Goal: Information Seeking & Learning: Check status

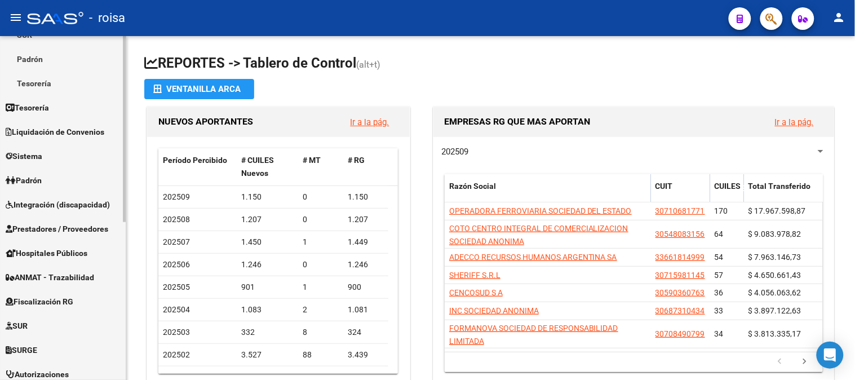
scroll to position [250, 0]
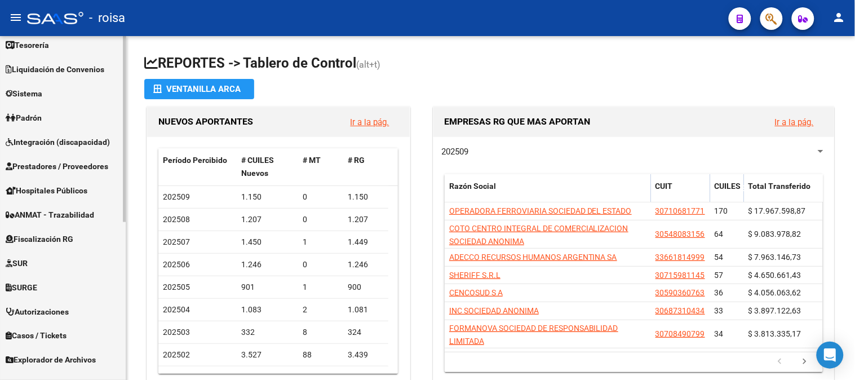
click at [40, 240] on span "Fiscalización RG" at bounding box center [40, 239] width 68 height 12
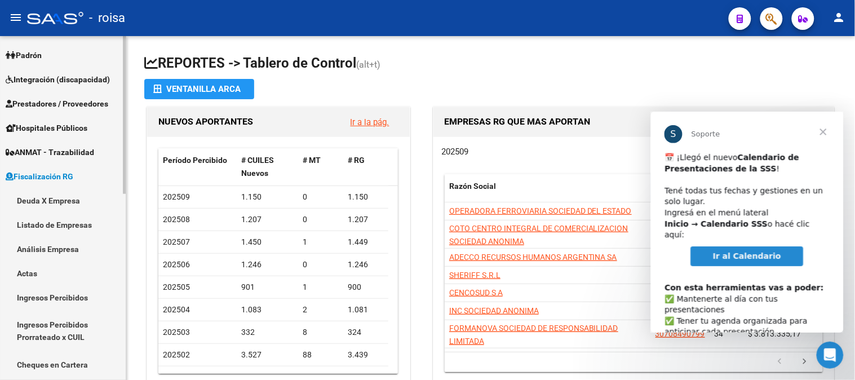
scroll to position [206, 0]
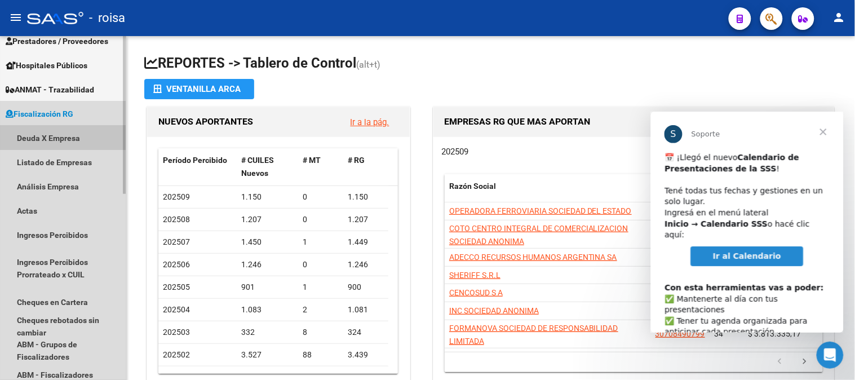
click at [79, 134] on link "Deuda X Empresa" at bounding box center [63, 138] width 126 height 24
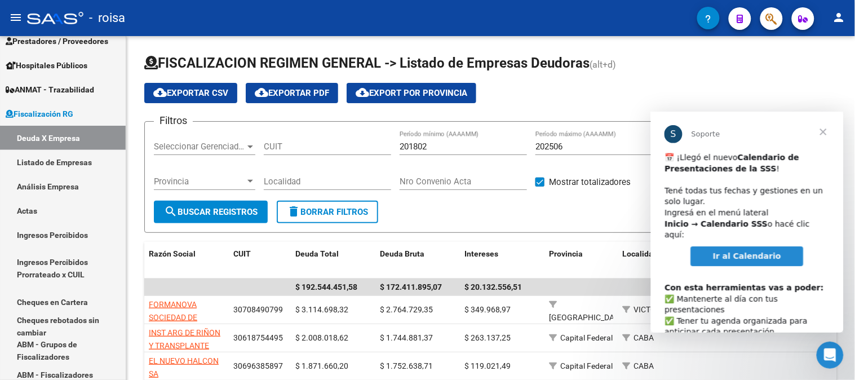
click at [823, 132] on span "Cerrar" at bounding box center [823, 131] width 41 height 41
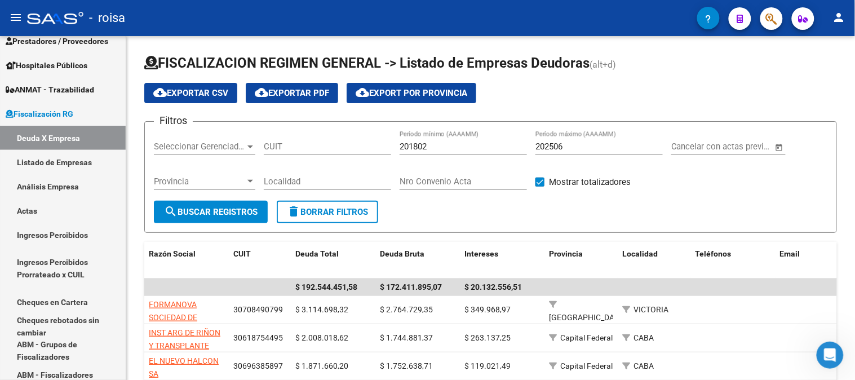
click at [750, 35] on mat-toolbar "menu - roisa person" at bounding box center [427, 18] width 855 height 36
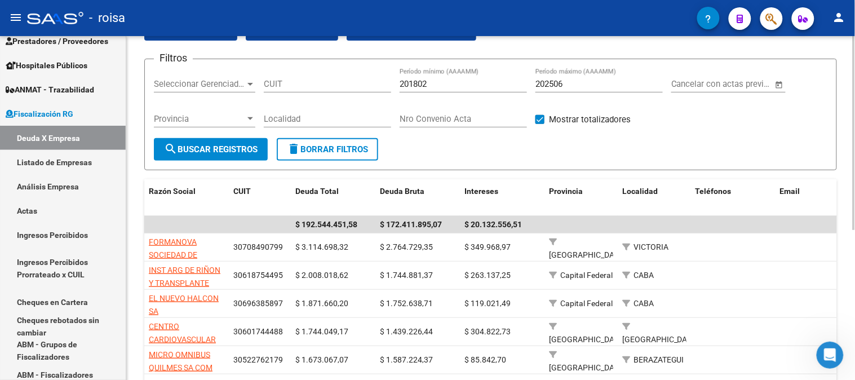
click at [621, 86] on input "202506" at bounding box center [598, 84] width 127 height 10
click at [200, 150] on span "search Buscar Registros" at bounding box center [211, 149] width 94 height 10
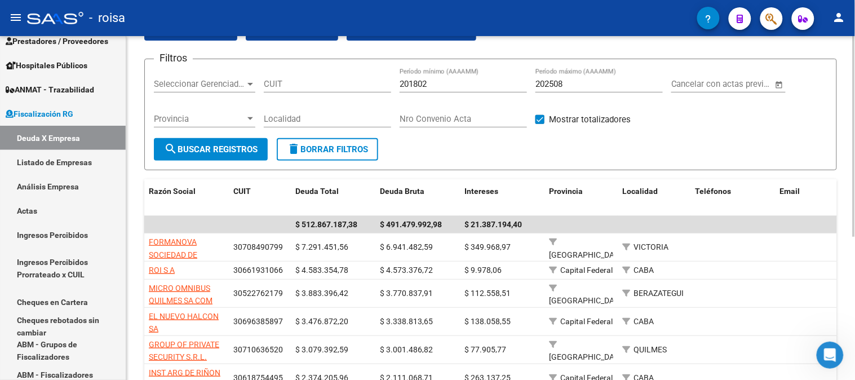
click at [613, 76] on div "202508 Período máximo (AAAAMM)" at bounding box center [598, 80] width 127 height 24
type input "202507"
click at [207, 153] on span "search Buscar Registros" at bounding box center [211, 149] width 94 height 10
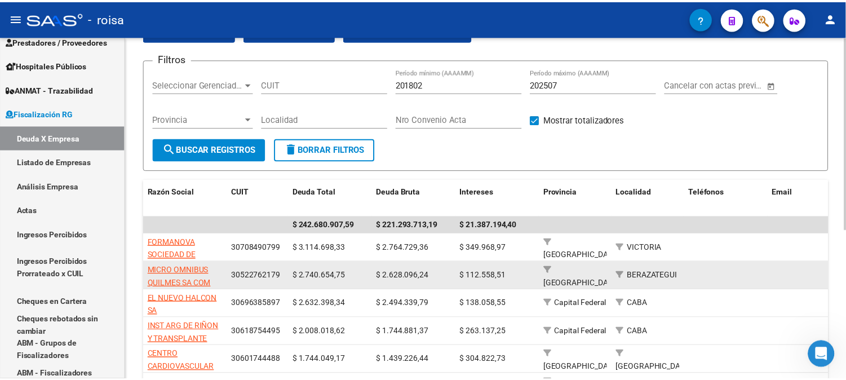
scroll to position [125, 0]
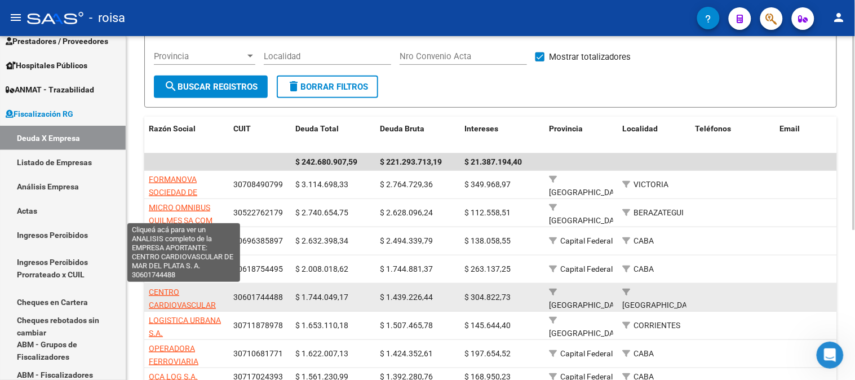
click at [190, 302] on span "CENTRO CARDIOVASCULAR DE [GEOGRAPHIC_DATA] S. A." at bounding box center [187, 317] width 76 height 60
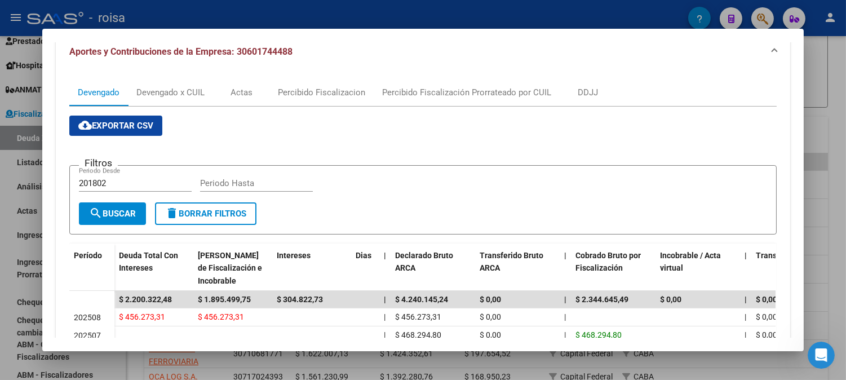
scroll to position [89, 0]
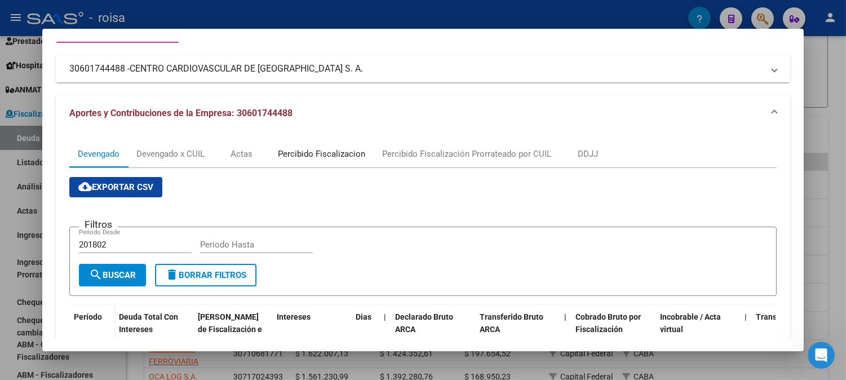
click at [317, 151] on div "Percibido Fiscalizacion" at bounding box center [321, 154] width 87 height 12
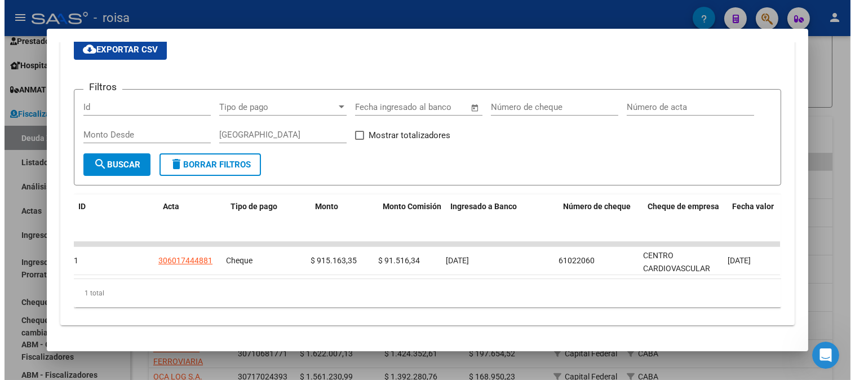
scroll to position [0, 0]
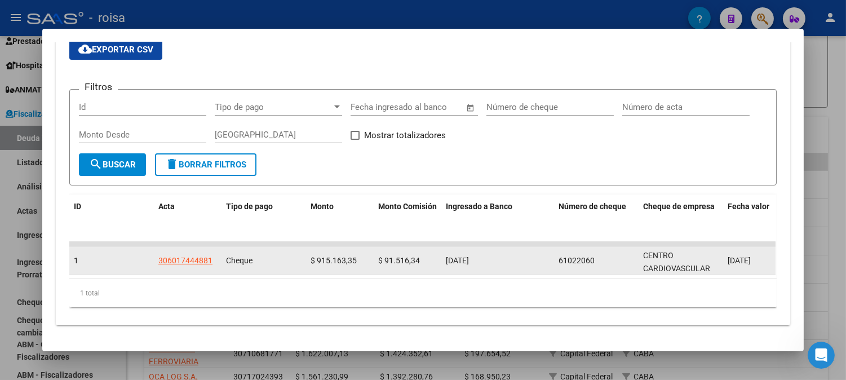
click at [189, 254] on div "306017444881" at bounding box center [185, 260] width 54 height 13
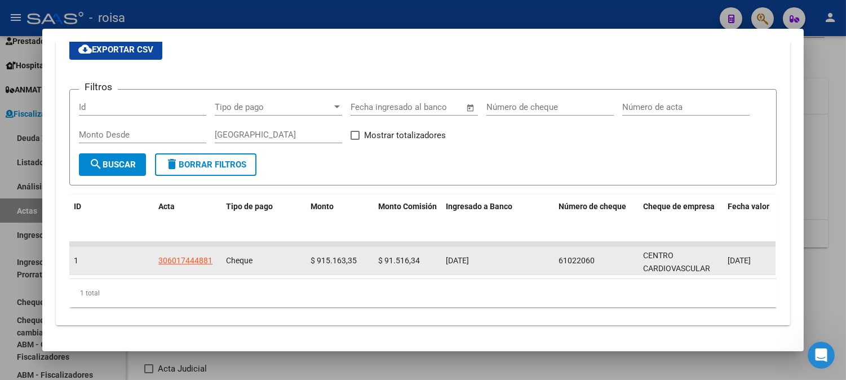
type input "202504"
type input "202507"
type input "$ 2.745.490,03"
type input "$ 2.344.645,49"
type input "$ 151.254,54"
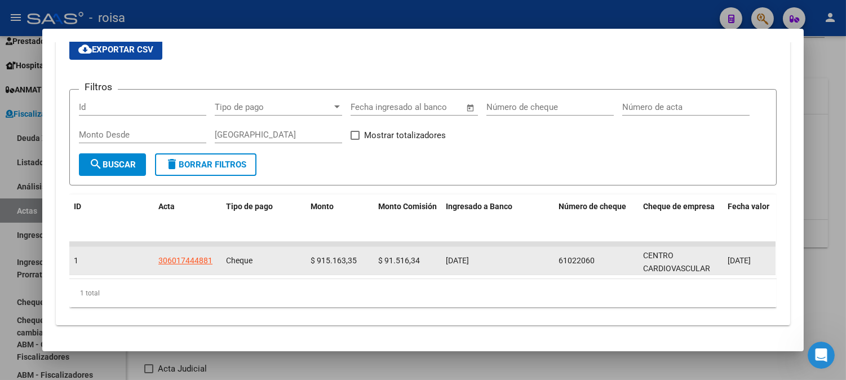
type input "306017444881"
type input "$ 249.590,00"
checkbox input "true"
type input "se realiza plan de pago en 3 cuotas por los periodos 042025 al 072025"
type input "[DATE]"
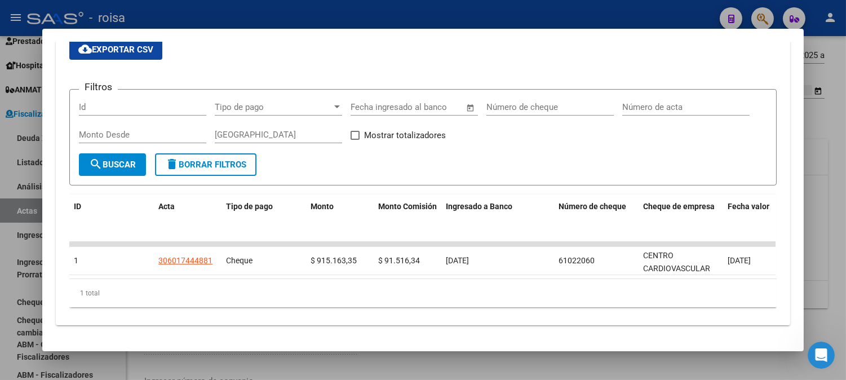
click at [566, 363] on div at bounding box center [423, 190] width 846 height 380
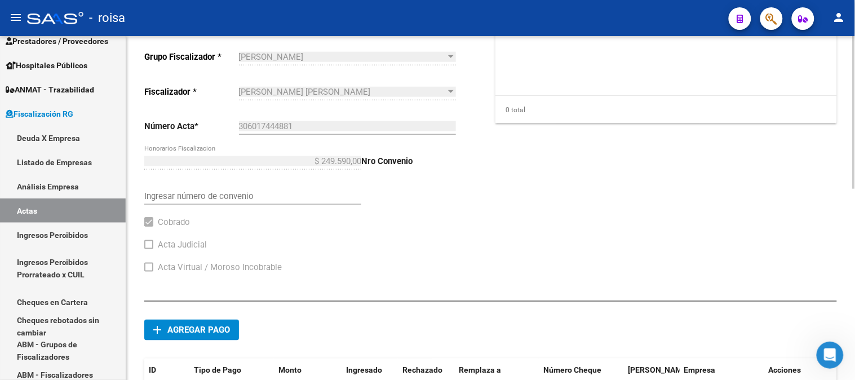
scroll to position [304, 0]
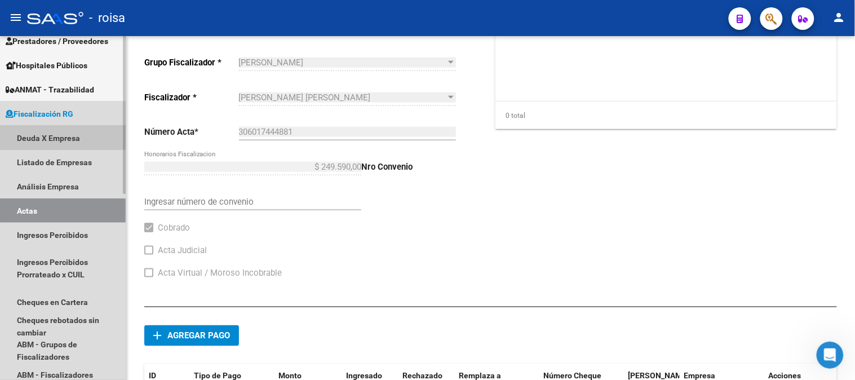
click at [73, 136] on link "Deuda X Empresa" at bounding box center [63, 138] width 126 height 24
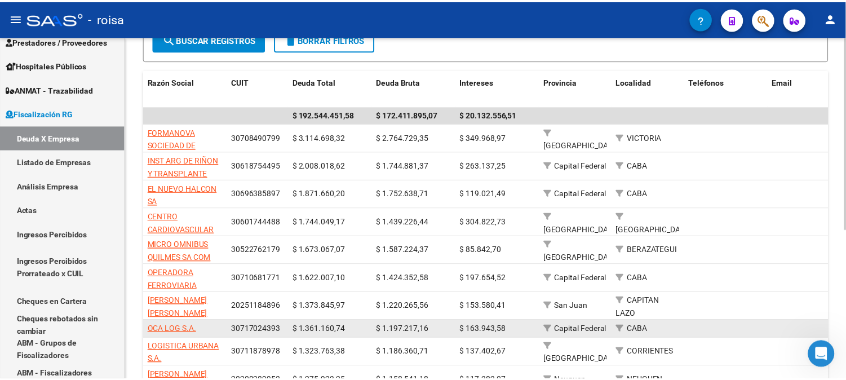
scroll to position [188, 0]
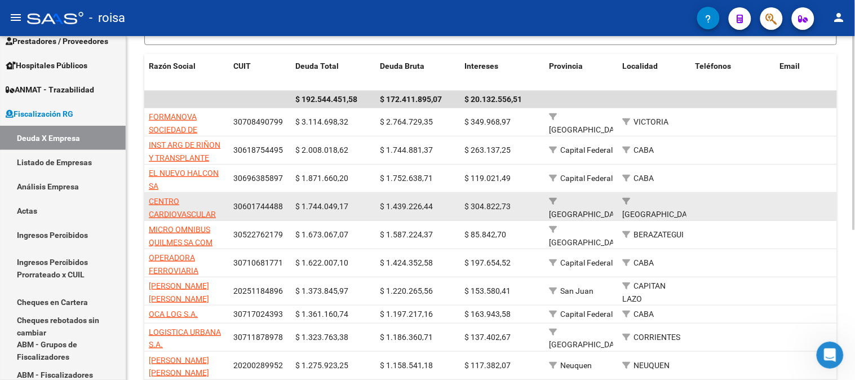
click at [162, 206] on app-link-go-to "CENTRO CARDIOVASCULAR DE [GEOGRAPHIC_DATA] S. A." at bounding box center [187, 227] width 76 height 64
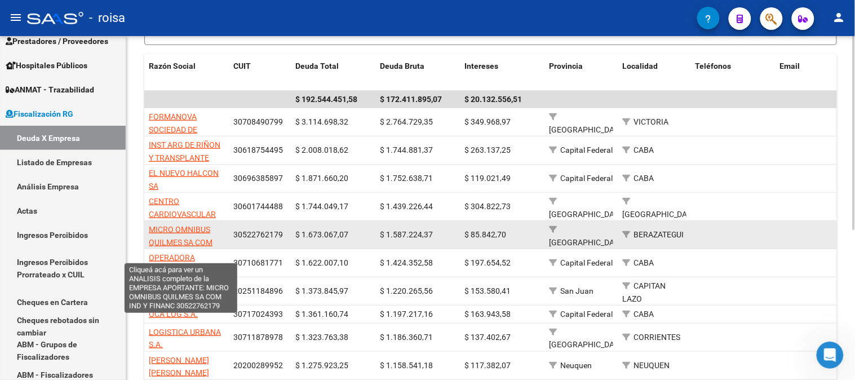
click at [184, 229] on span "MICRO OMNIBUS QUILMES SA COM IND Y FINANC" at bounding box center [181, 242] width 64 height 35
type textarea "30522762179"
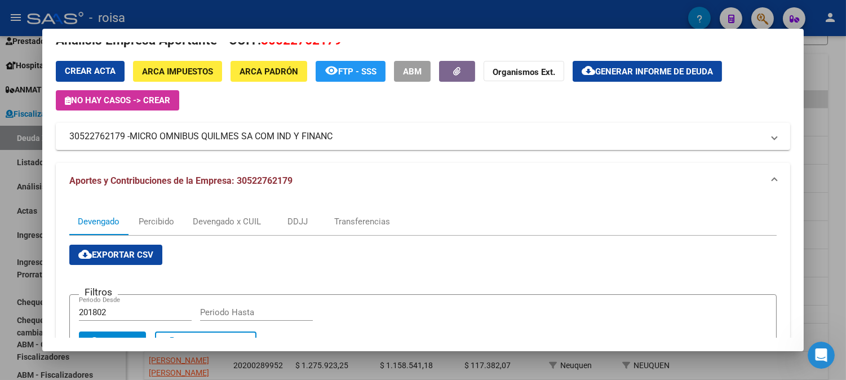
scroll to position [0, 0]
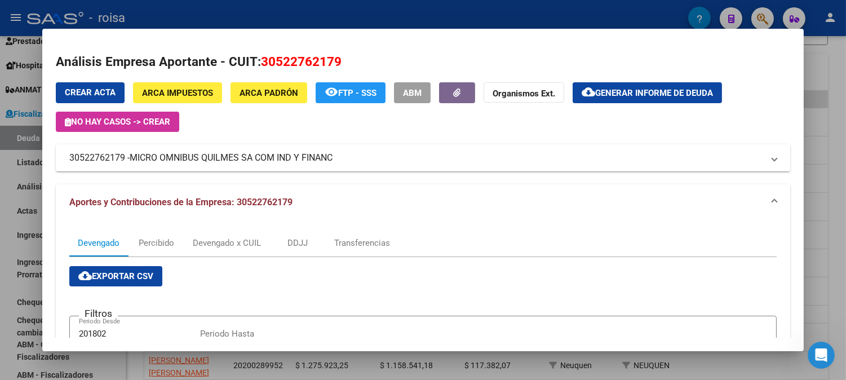
click at [658, 95] on span "Generar informe de deuda" at bounding box center [654, 93] width 118 height 10
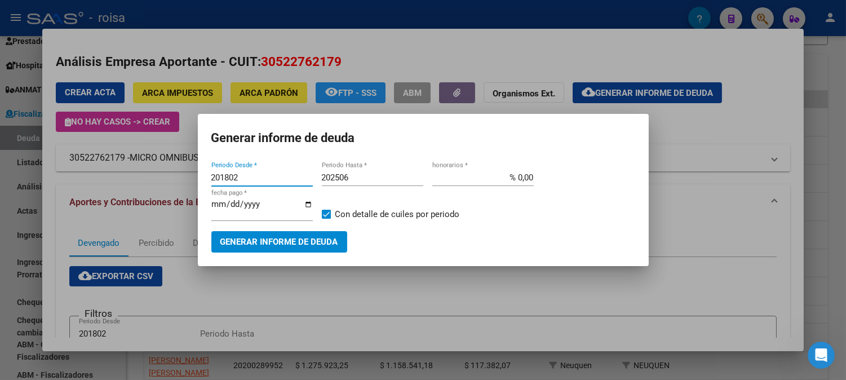
click at [304, 178] on input "201802" at bounding box center [261, 177] width 101 height 10
type input "202501"
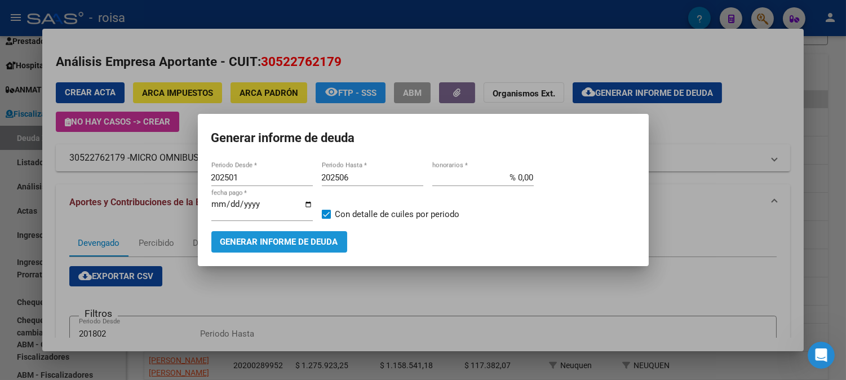
click at [312, 241] on span "Generar informe de deuda" at bounding box center [279, 242] width 118 height 10
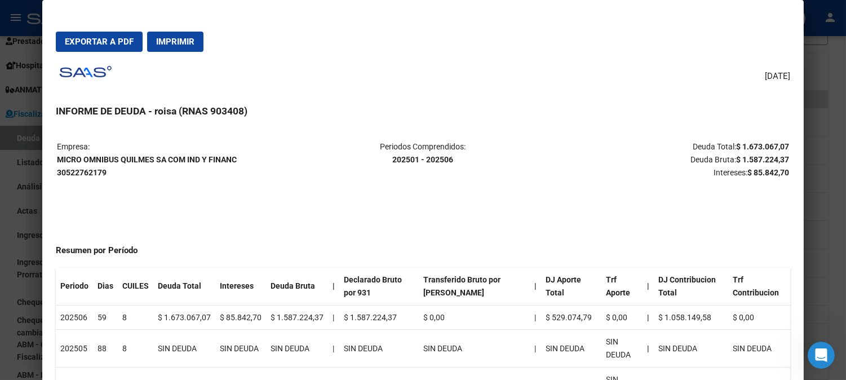
click at [813, 229] on div at bounding box center [423, 190] width 846 height 380
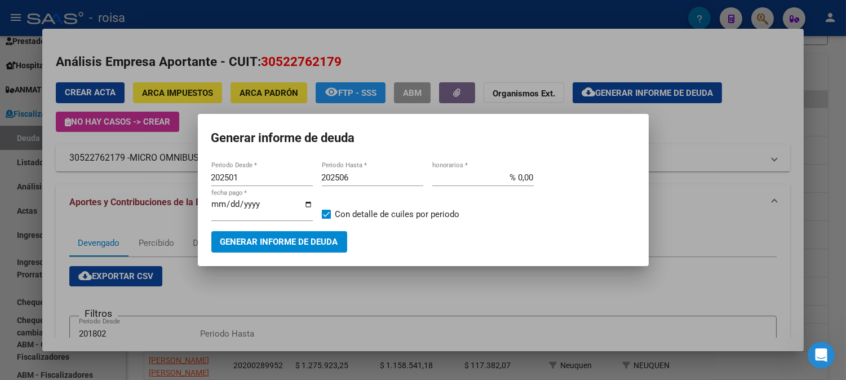
click at [821, 127] on div at bounding box center [423, 190] width 846 height 380
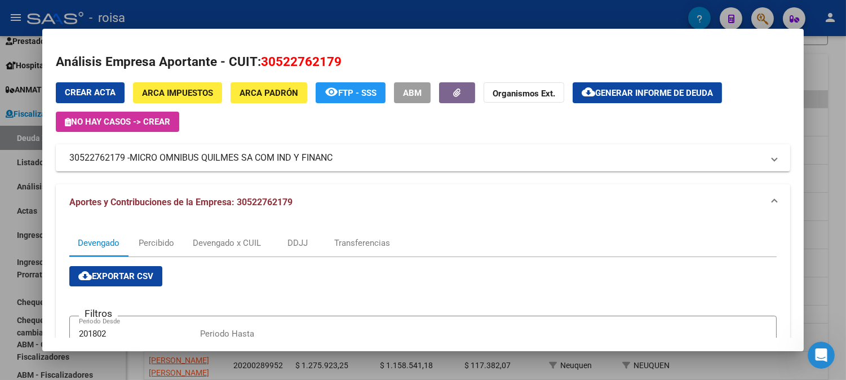
click at [821, 127] on div at bounding box center [423, 190] width 846 height 380
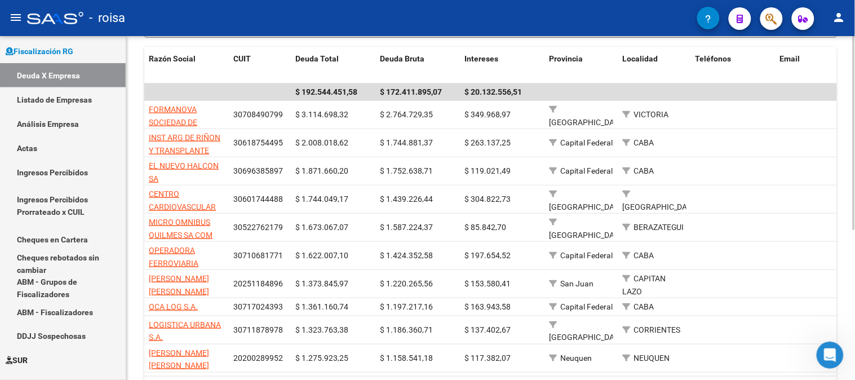
scroll to position [198, 0]
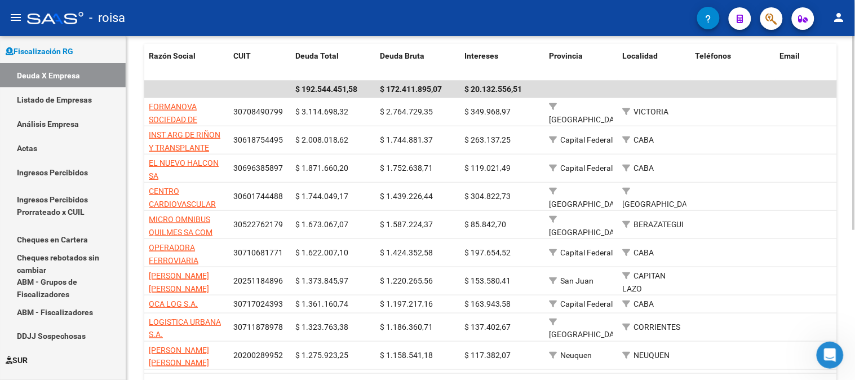
click at [840, 162] on div "FISCALIZACION REGIMEN GENERAL -> Listado de Empresas Deudoras (alt+d) cloud_dow…" at bounding box center [492, 138] width 732 height 600
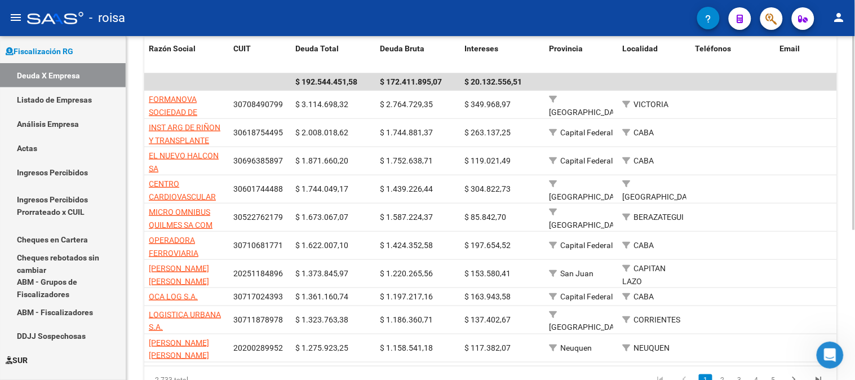
scroll to position [205, 0]
click at [854, 188] on html "menu - roisa person Firma Express Inicio Calendario SSS Instructivos Contacto O…" at bounding box center [427, 190] width 855 height 380
click at [229, 50] on datatable-header-cell "CUIT" at bounding box center [260, 55] width 62 height 37
drag, startPoint x: 224, startPoint y: 53, endPoint x: 246, endPoint y: 56, distance: 22.2
click at [246, 56] on span at bounding box center [244, 55] width 5 height 37
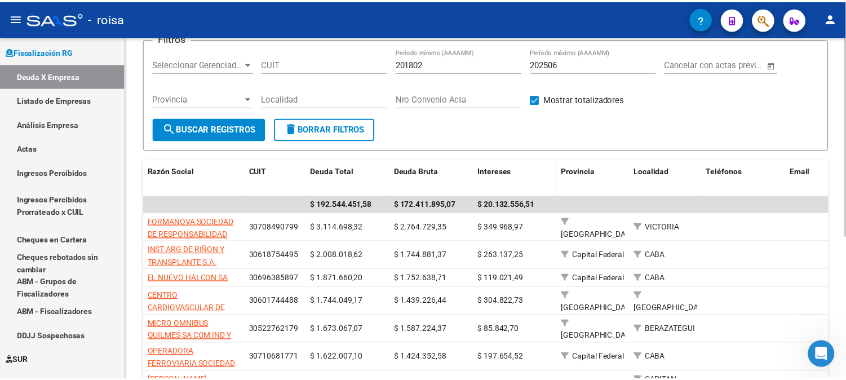
scroll to position [79, 0]
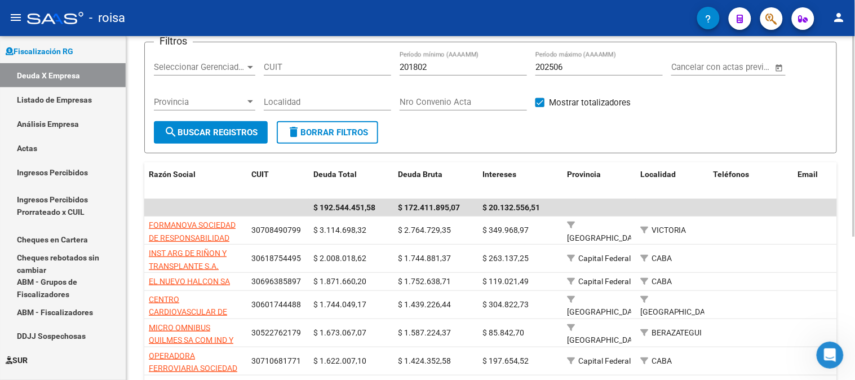
click at [593, 69] on input "202506" at bounding box center [598, 67] width 127 height 10
type input "202507"
click at [224, 137] on span "search Buscar Registros" at bounding box center [211, 132] width 94 height 10
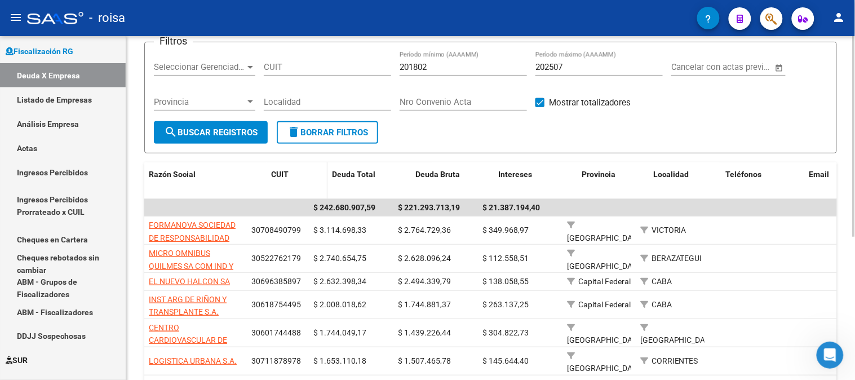
drag, startPoint x: 245, startPoint y: 183, endPoint x: 271, endPoint y: 191, distance: 26.4
click at [271, 191] on div "Razón Social CUIT Deuda Total Deuda Bruta Intereses Provincia Localidad Teléfon…" at bounding box center [792, 180] width 1297 height 37
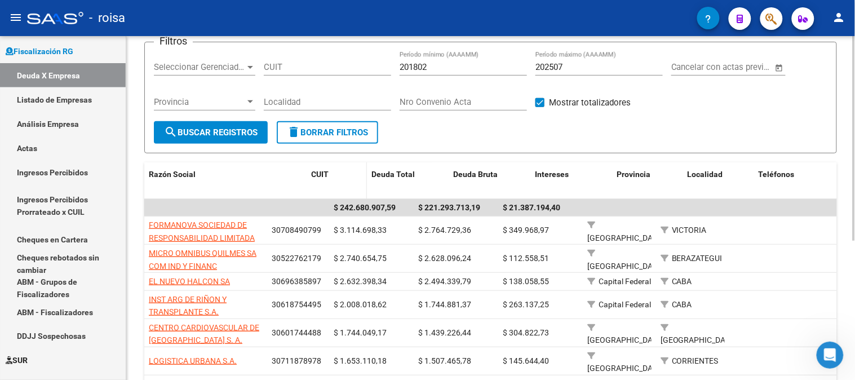
drag, startPoint x: 262, startPoint y: 181, endPoint x: 316, endPoint y: 189, distance: 54.7
click at [316, 189] on div "Razón Social CUIT Deuda Total Deuda Bruta Intereses Provincia Localidad Teléfon…" at bounding box center [803, 180] width 1318 height 37
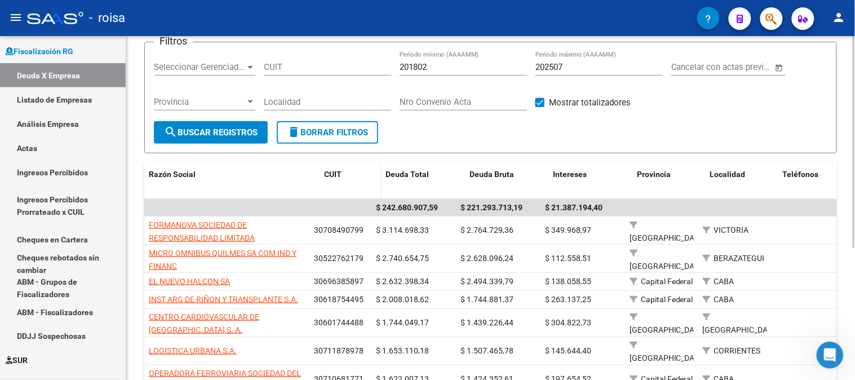
drag, startPoint x: 308, startPoint y: 178, endPoint x: 326, endPoint y: 181, distance: 18.3
click at [326, 181] on div "Razón Social CUIT Deuda Total Deuda Bruta Intereses Provincia Localidad Teléfon…" at bounding box center [824, 180] width 1360 height 37
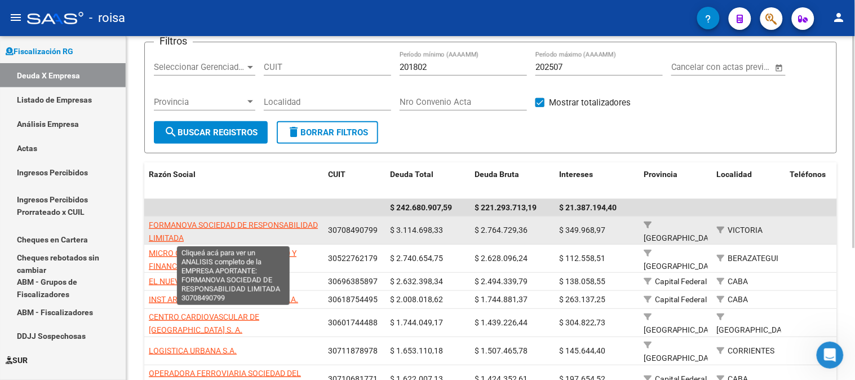
click at [271, 220] on span "FORMANOVA SOCIEDAD DE RESPONSABILIDAD LIMITADA" at bounding box center [233, 231] width 169 height 22
type textarea "30708490799"
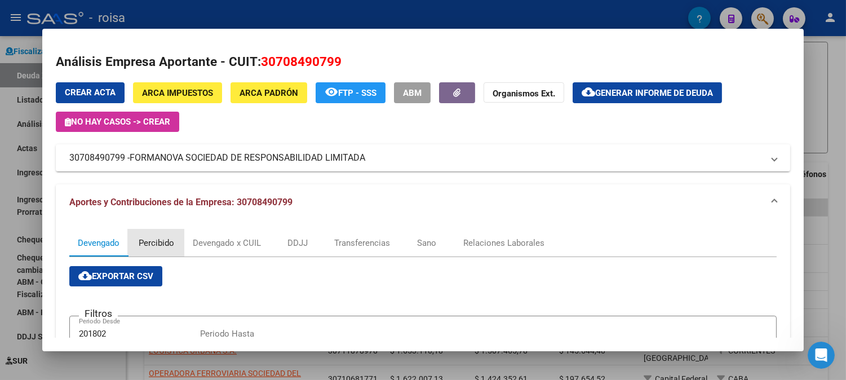
click at [164, 235] on div "Percibido" at bounding box center [156, 242] width 56 height 27
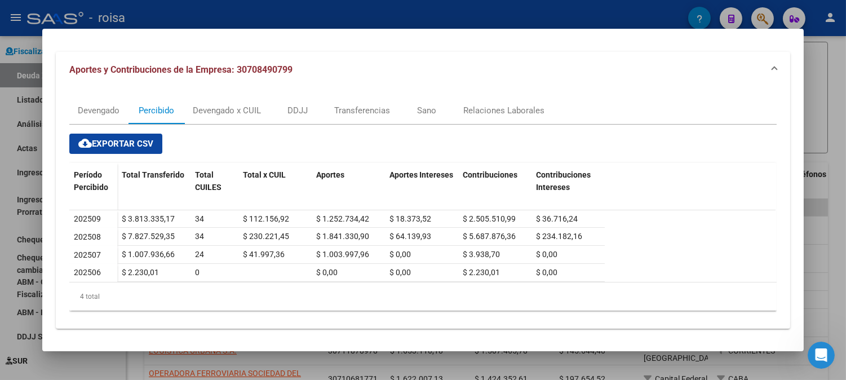
scroll to position [136, 0]
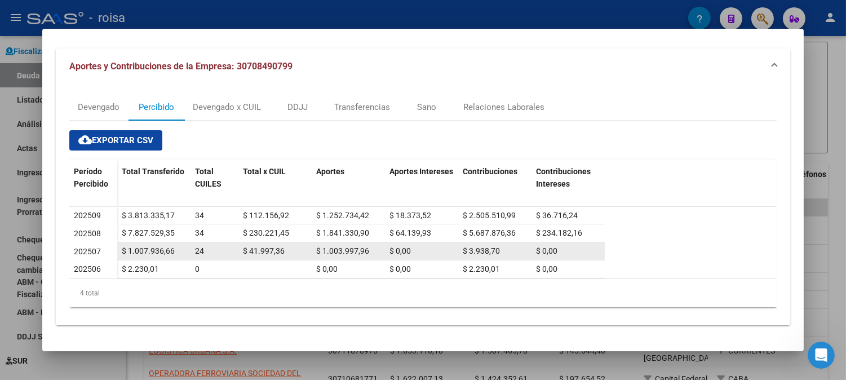
click at [158, 249] on span "$ 1.007.936,66" at bounding box center [148, 250] width 53 height 9
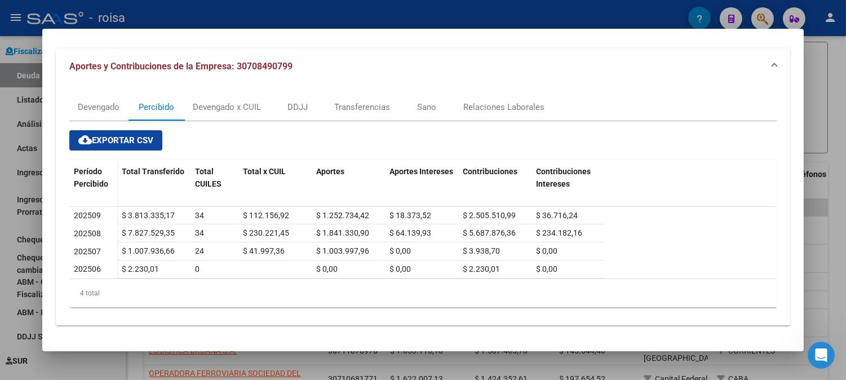
click at [220, 123] on div "cloud_download Exportar CSV Período Percibido Total Transferido Total CUILES To…" at bounding box center [422, 218] width 707 height 195
click at [219, 108] on div "Devengado x CUIL" at bounding box center [227, 107] width 68 height 12
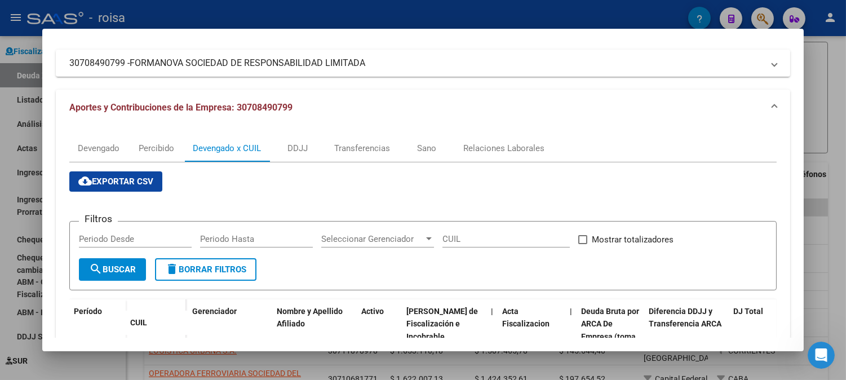
scroll to position [90, 0]
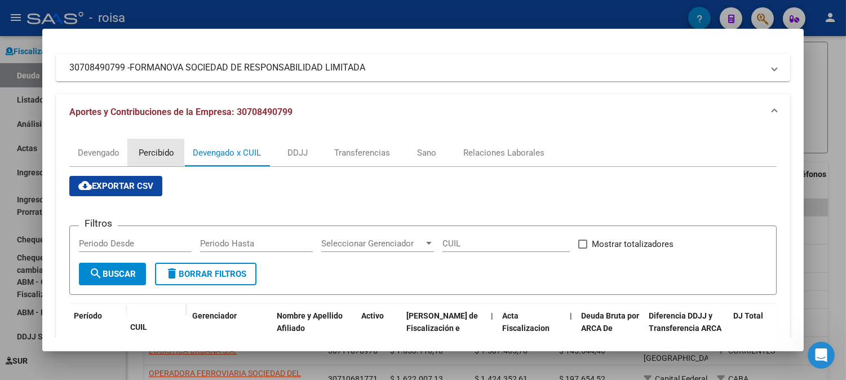
click at [150, 147] on div "Percibido" at bounding box center [157, 153] width 36 height 12
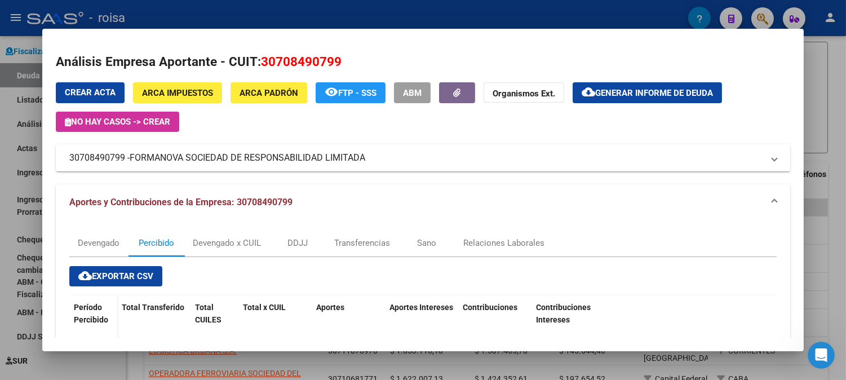
scroll to position [63, 0]
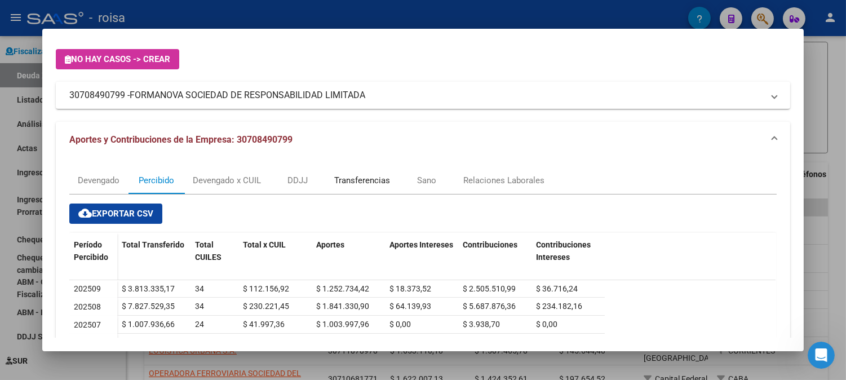
click at [339, 171] on div "Transferencias" at bounding box center [362, 180] width 73 height 27
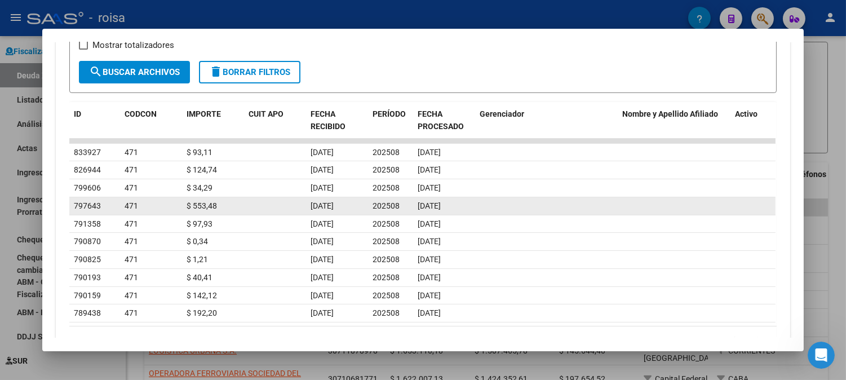
scroll to position [375, 0]
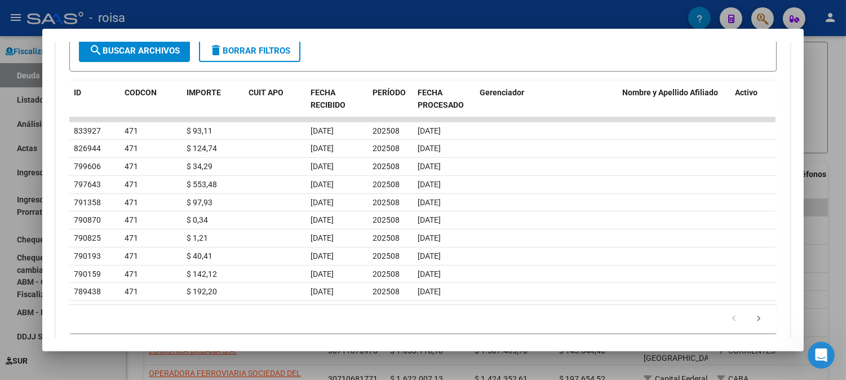
click at [756, 319] on icon "go to next page" at bounding box center [758, 320] width 15 height 14
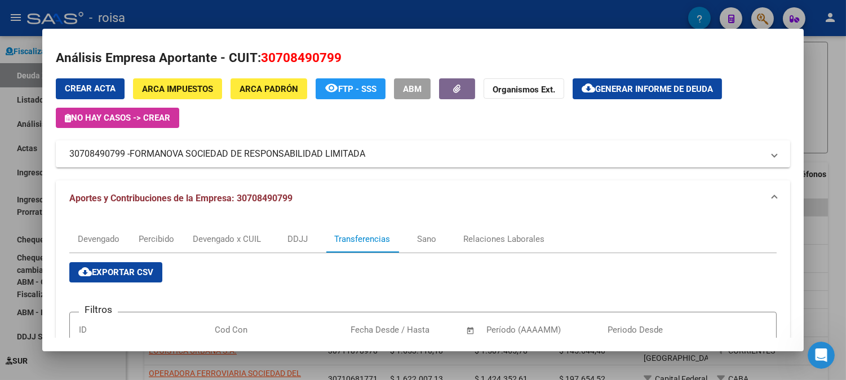
scroll to position [0, 0]
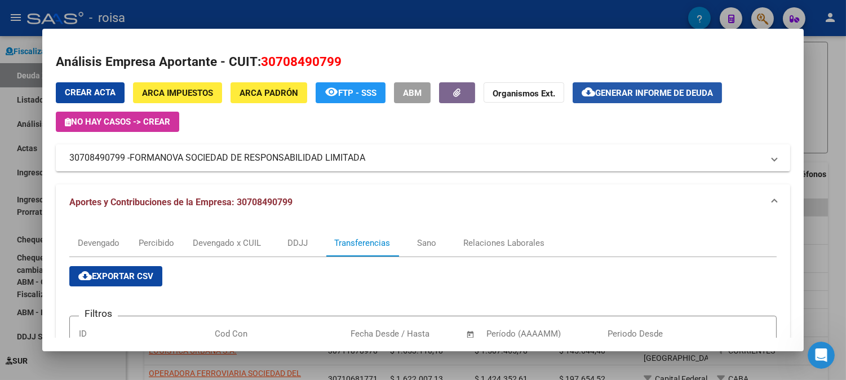
click at [643, 94] on span "Generar informe de deuda" at bounding box center [654, 93] width 118 height 10
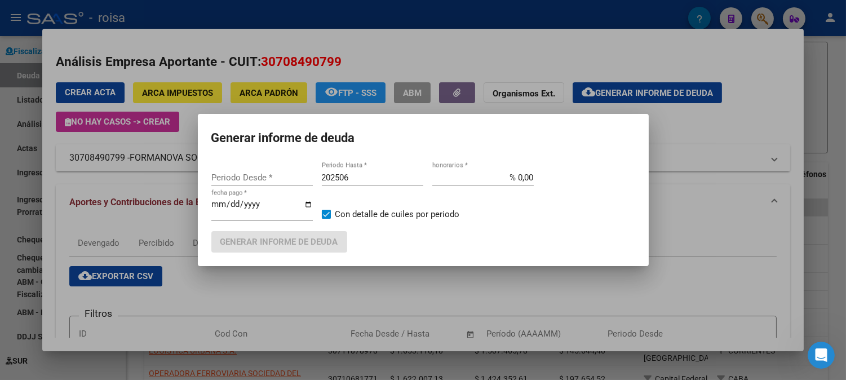
type input "201802"
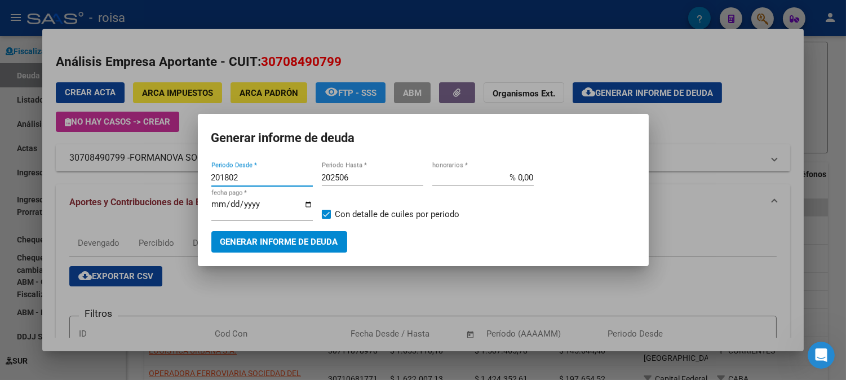
drag, startPoint x: 267, startPoint y: 176, endPoint x: 0, endPoint y: 156, distance: 267.9
click at [0, 156] on div "Análisis Empresa Aportante - CUIT: 30708490799 Crear Acta ARCA Impuestos ARCA […" at bounding box center [423, 190] width 846 height 380
type input "202501"
click at [362, 173] on input "202506" at bounding box center [372, 177] width 101 height 10
type input "202507"
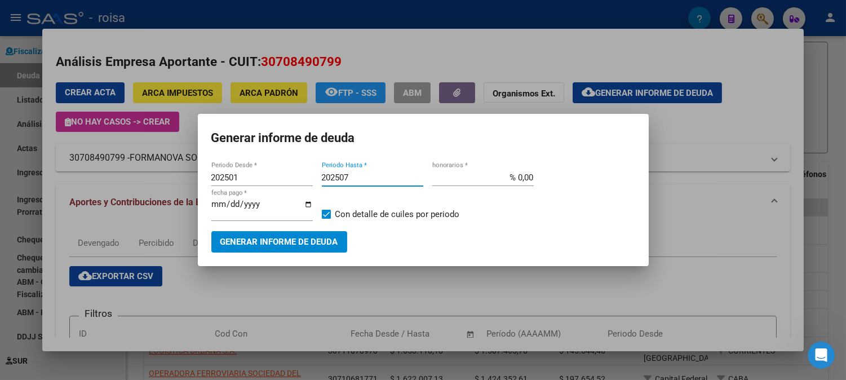
click at [331, 241] on span "Generar informe de deuda" at bounding box center [279, 242] width 118 height 10
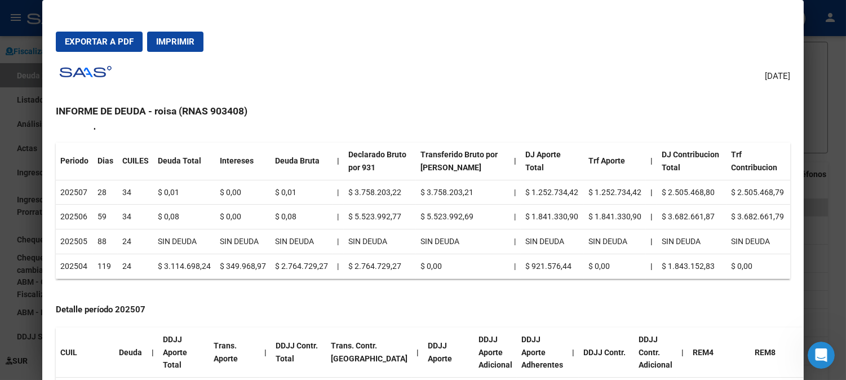
scroll to position [63, 0]
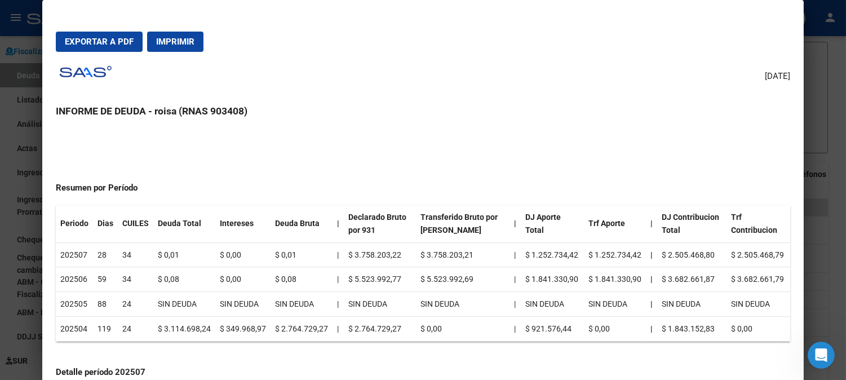
drag, startPoint x: 149, startPoint y: 274, endPoint x: 186, endPoint y: 277, distance: 36.8
click at [186, 277] on td "$ 0,08" at bounding box center [184, 279] width 62 height 25
drag, startPoint x: 166, startPoint y: 254, endPoint x: 132, endPoint y: 254, distance: 33.8
click at [132, 254] on tr "202507 28 34 $ 0,01 $ 0,00 $ 0,01 | $ 3.758.203,22 $ 3.758.203,21 | $ 1.252.734…" at bounding box center [423, 254] width 734 height 25
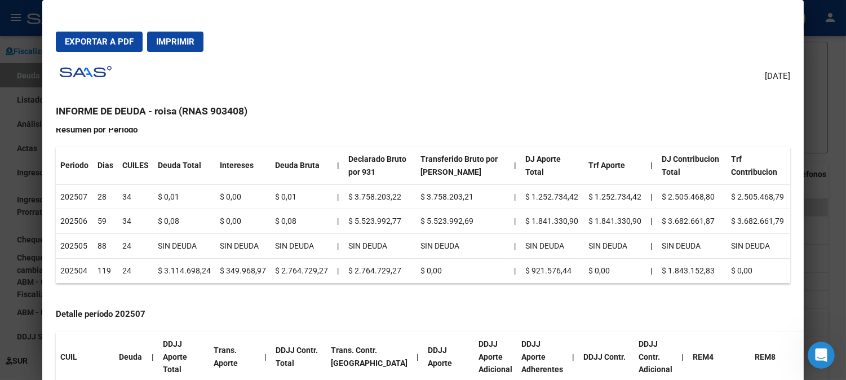
scroll to position [125, 0]
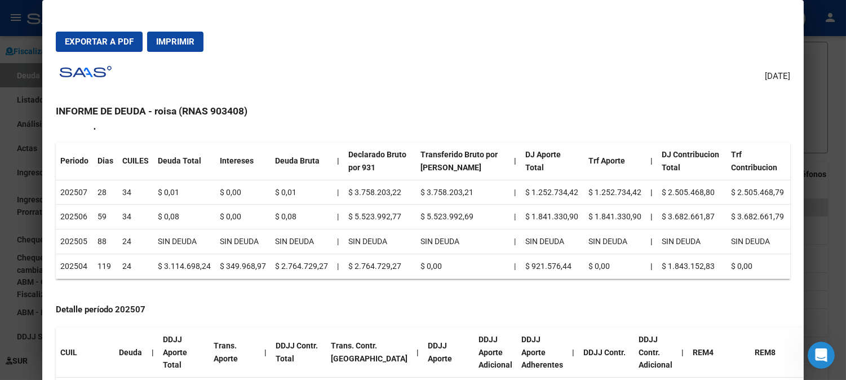
drag, startPoint x: 151, startPoint y: 261, endPoint x: 209, endPoint y: 265, distance: 58.2
click at [209, 265] on tr "202504 119 24 $ 3.114.698,24 $ 349.968,97 $ 2.764.729,27 | $ 2.764.729,27 $ 0,0…" at bounding box center [423, 266] width 734 height 25
click at [820, 237] on div at bounding box center [423, 190] width 846 height 380
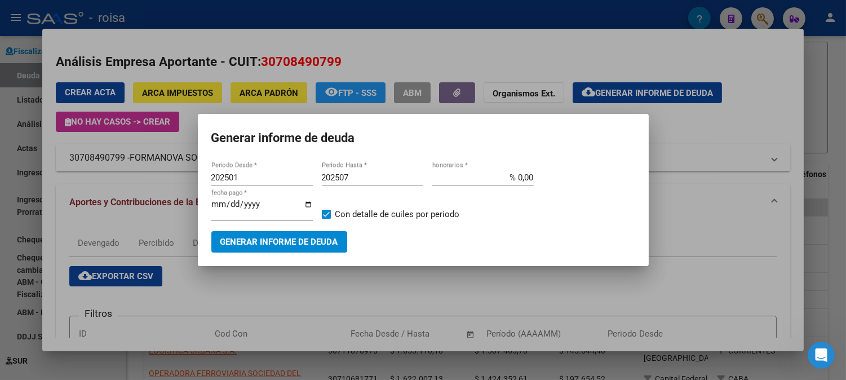
click at [826, 77] on div at bounding box center [423, 190] width 846 height 380
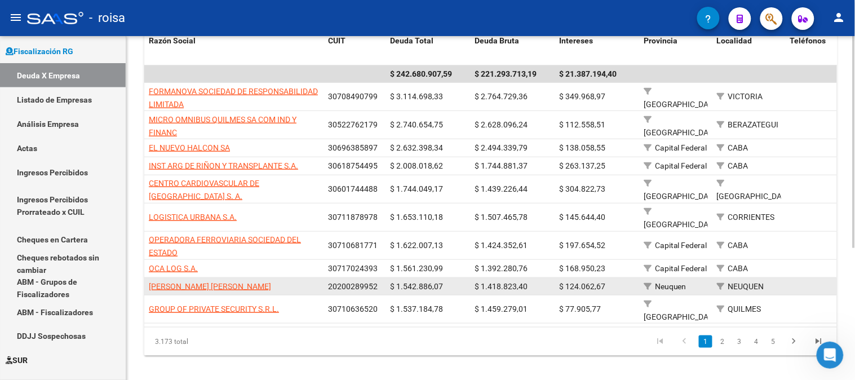
scroll to position [150, 0]
